Goal: Transaction & Acquisition: Purchase product/service

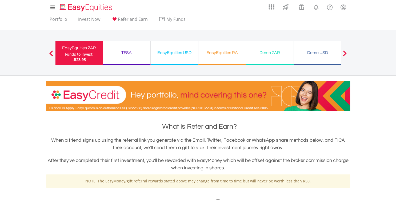
click at [137, 56] on div "TFSA" at bounding box center [126, 52] width 41 height 7
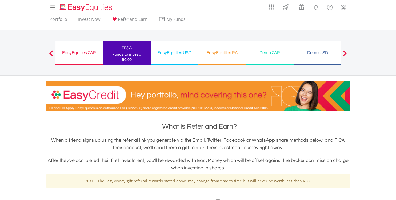
click at [169, 58] on div "EasyEquities USD Funds to invest: R0.00" at bounding box center [175, 53] width 48 height 24
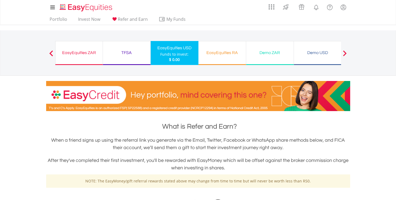
click at [219, 55] on div "EasyEquities RA" at bounding box center [222, 52] width 41 height 7
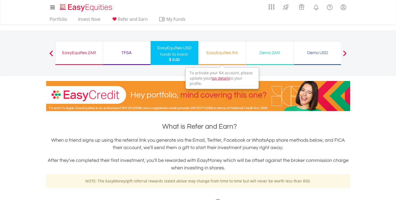
click at [219, 55] on div "EasyEquities RA" at bounding box center [222, 52] width 41 height 7
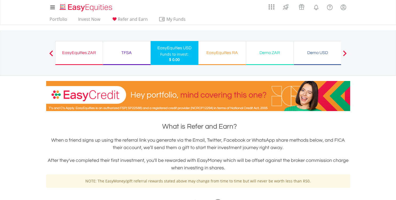
click at [93, 55] on div "EasyEquities ZAR" at bounding box center [79, 52] width 41 height 7
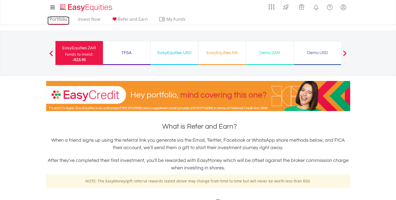
click at [53, 20] on link "Portfolio" at bounding box center [58, 21] width 22 height 8
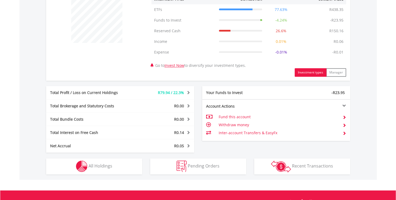
scroll to position [229, 0]
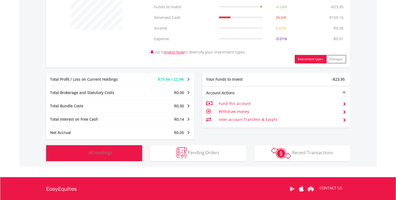
click at [128, 154] on button "Holdings All Holdings" at bounding box center [94, 153] width 96 height 16
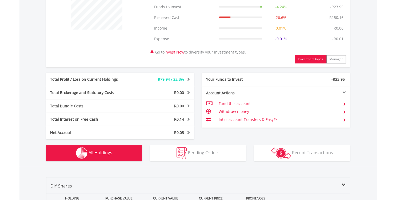
scroll to position [405, 0]
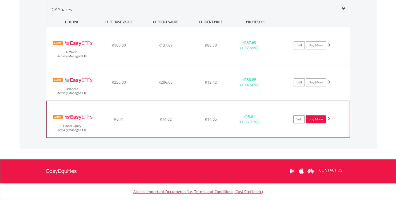
click at [317, 119] on link "Buy More" at bounding box center [316, 120] width 20 height 8
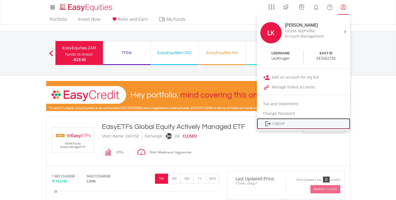
click at [282, 121] on link "Logout" at bounding box center [303, 123] width 93 height 11
